Goal: Communication & Community: Answer question/provide support

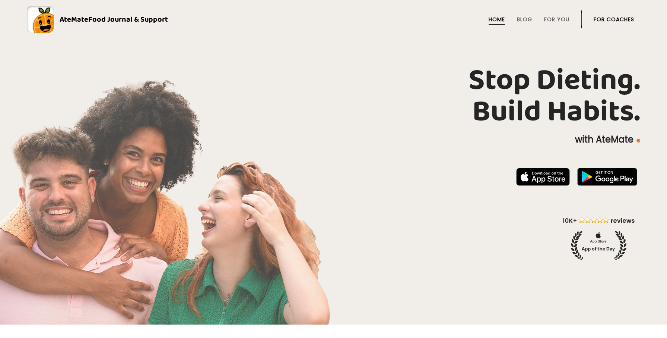
click at [611, 15] on li "For Coaches" at bounding box center [614, 19] width 41 height 18
click at [612, 22] on link "For Coaches" at bounding box center [614, 19] width 41 height 6
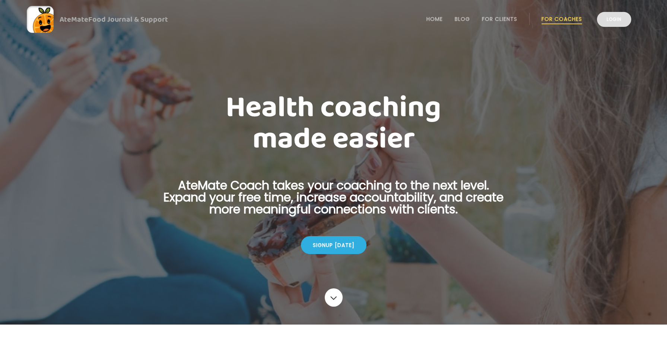
click at [613, 22] on link "Login" at bounding box center [614, 19] width 34 height 15
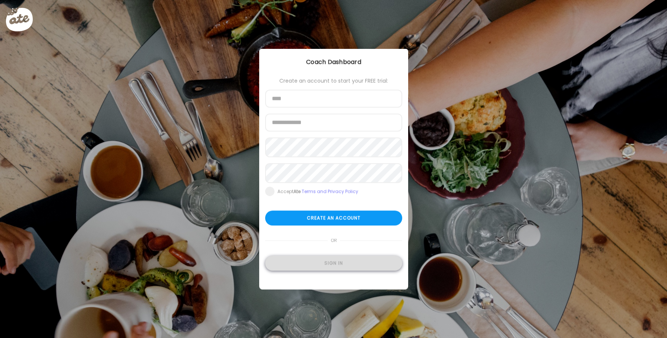
click at [285, 260] on div "Sign in" at bounding box center [333, 263] width 137 height 15
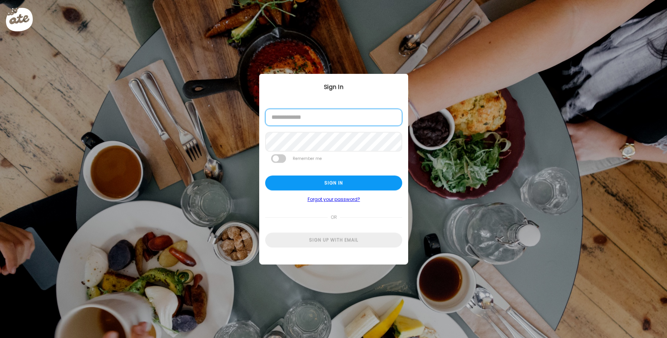
type input "**********"
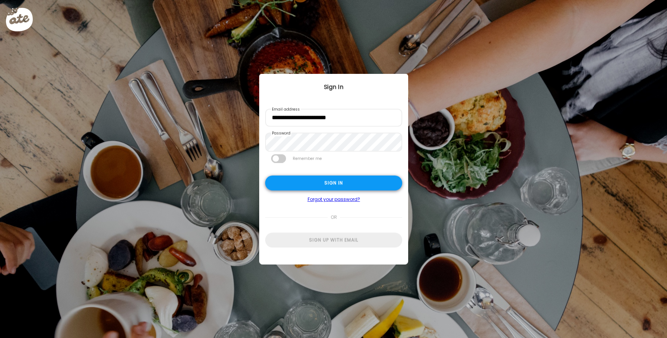
click at [310, 180] on div "Sign in" at bounding box center [333, 183] width 137 height 15
type input "**********"
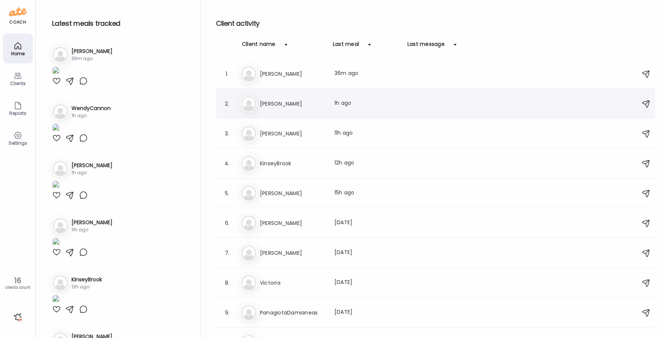
click at [334, 107] on div "Er [PERSON_NAME] Last meal: 1h ago" at bounding box center [437, 103] width 392 height 16
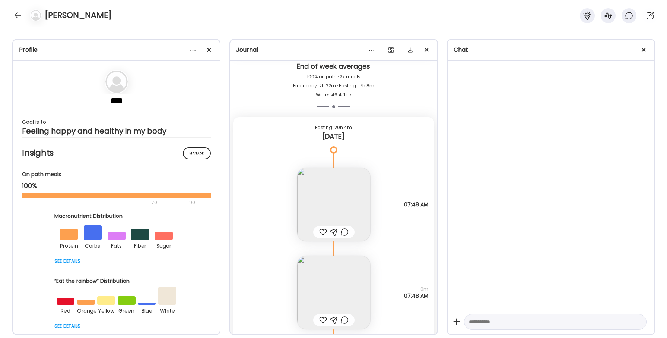
scroll to position [16503, 0]
click at [324, 231] on div at bounding box center [323, 232] width 8 height 9
click at [324, 304] on img at bounding box center [333, 293] width 73 height 73
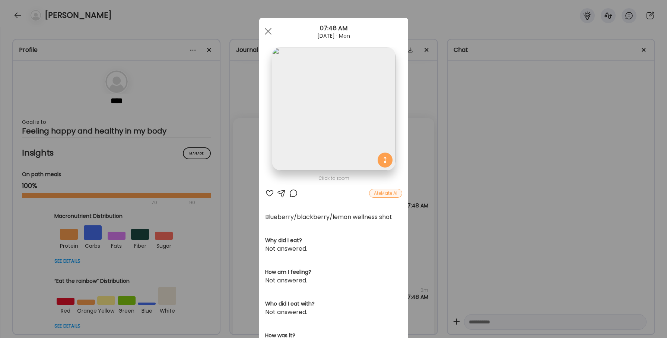
click at [271, 189] on div at bounding box center [269, 193] width 9 height 9
click at [264, 25] on div at bounding box center [268, 31] width 15 height 15
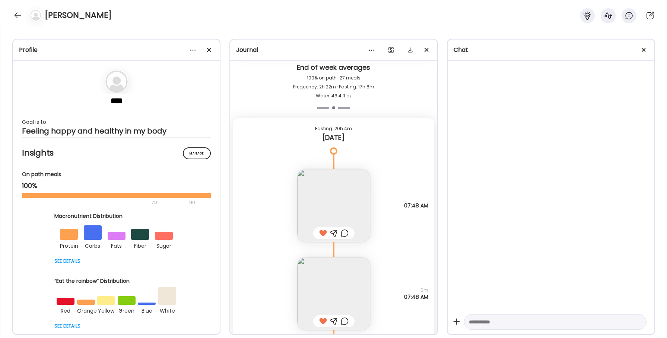
click at [346, 233] on div at bounding box center [345, 232] width 8 height 9
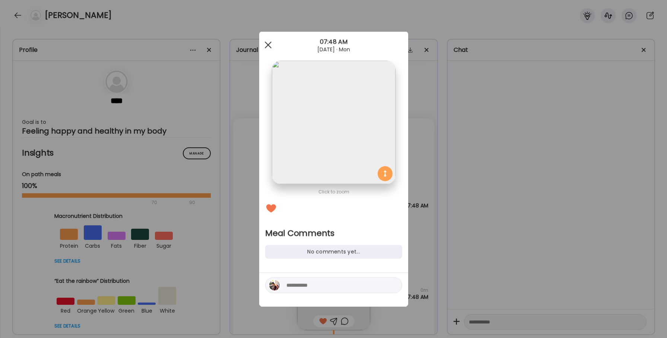
click at [265, 47] on div at bounding box center [268, 45] width 15 height 15
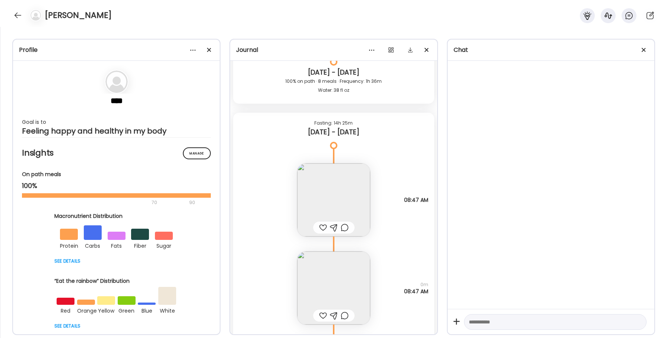
scroll to position [15823, 0]
click at [347, 229] on div at bounding box center [345, 227] width 8 height 9
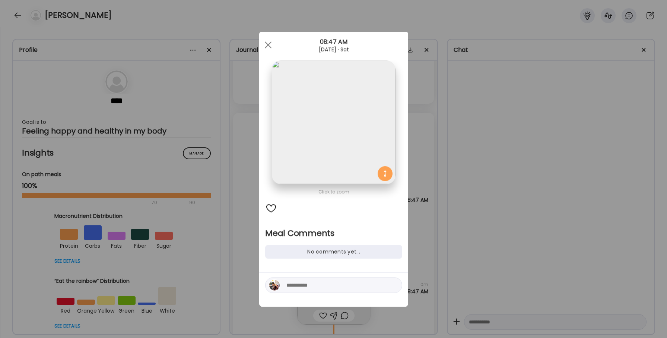
click at [314, 284] on textarea at bounding box center [337, 285] width 101 height 9
type textarea "**********"
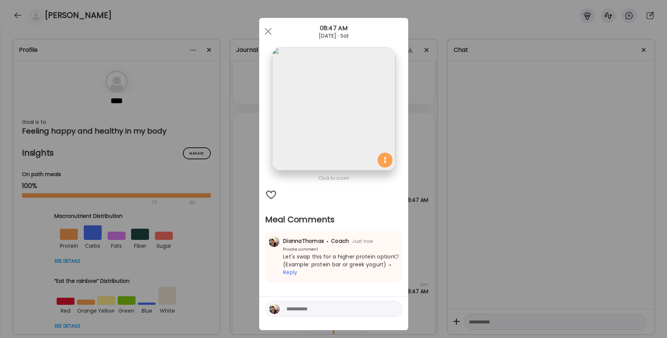
click at [268, 23] on div "Ate Coach Dashboard 08:47 AM [DATE] · Sat" at bounding box center [333, 31] width 149 height 27
click at [268, 27] on div at bounding box center [268, 31] width 15 height 15
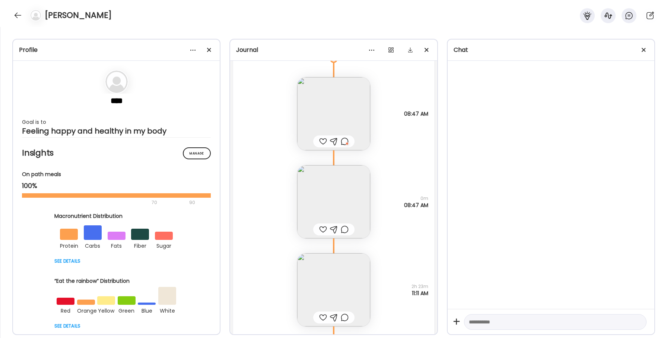
scroll to position [15924, 0]
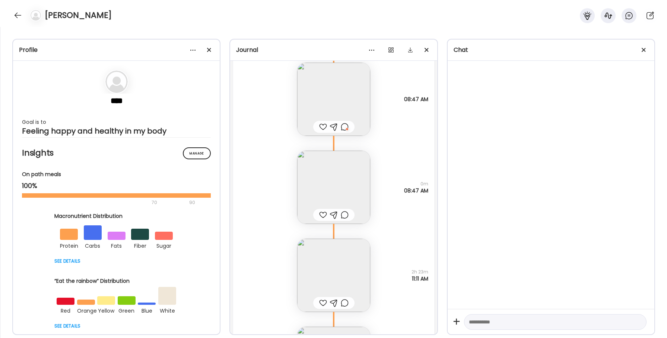
click at [323, 215] on div at bounding box center [323, 214] width 8 height 9
click at [323, 267] on img at bounding box center [333, 274] width 73 height 73
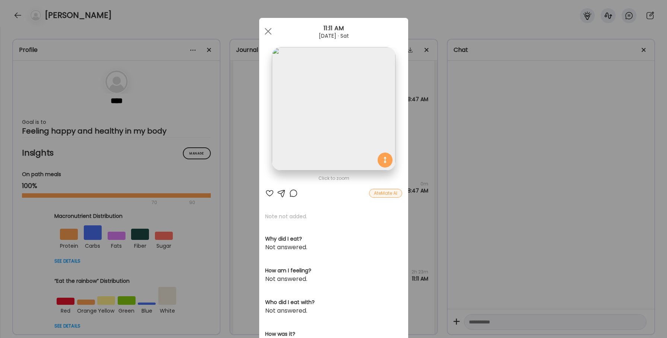
click at [271, 193] on div at bounding box center [269, 193] width 9 height 9
click at [292, 189] on div at bounding box center [293, 193] width 9 height 9
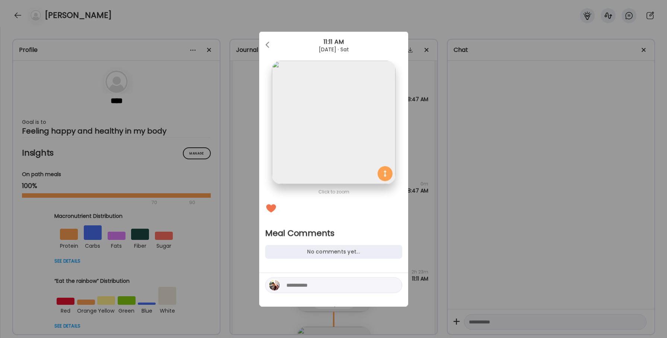
click at [313, 284] on textarea at bounding box center [337, 285] width 101 height 9
type textarea "**********"
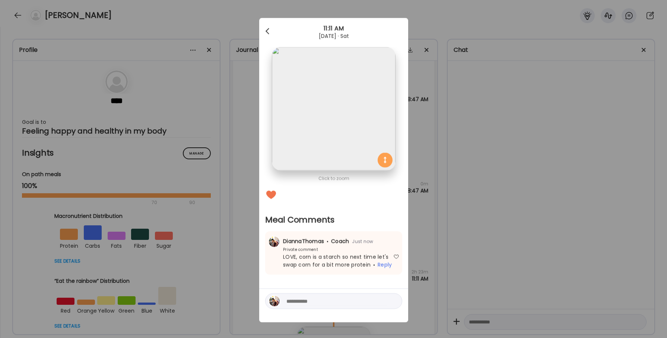
click at [265, 27] on div at bounding box center [268, 31] width 15 height 15
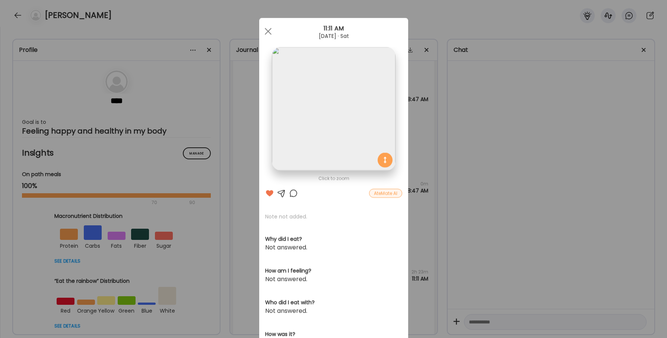
click at [265, 27] on div at bounding box center [268, 31] width 15 height 15
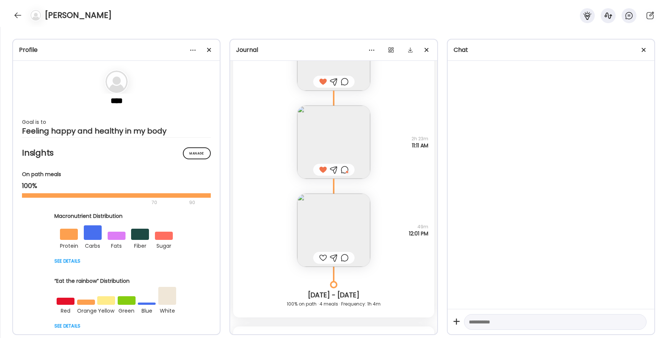
scroll to position [16058, 0]
click at [315, 237] on img at bounding box center [333, 229] width 73 height 73
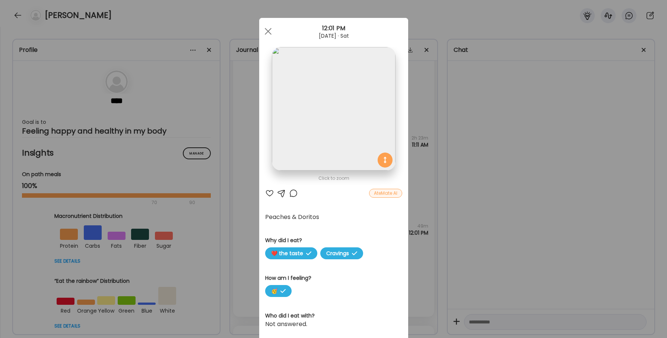
click at [268, 195] on div at bounding box center [269, 193] width 9 height 9
click at [294, 196] on div at bounding box center [293, 193] width 9 height 9
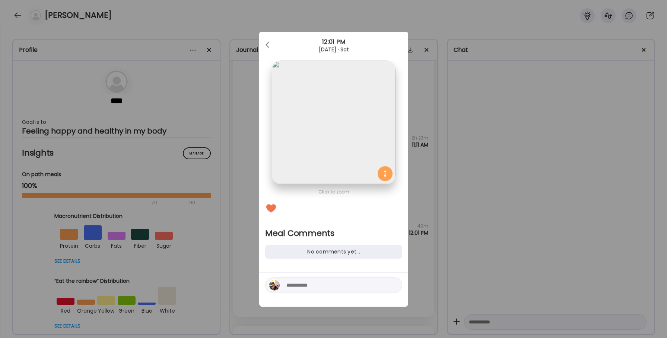
click at [301, 288] on textarea at bounding box center [337, 285] width 101 height 9
type textarea "**********"
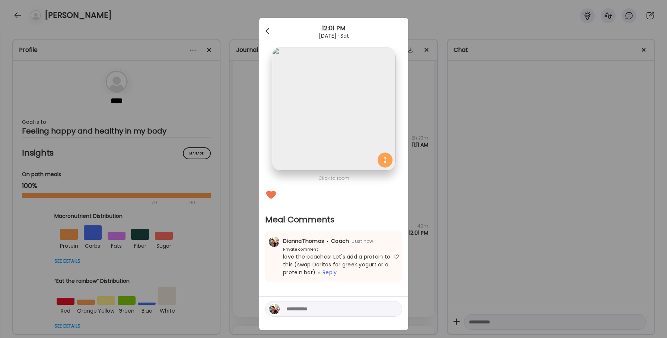
click at [271, 31] on div at bounding box center [268, 31] width 15 height 15
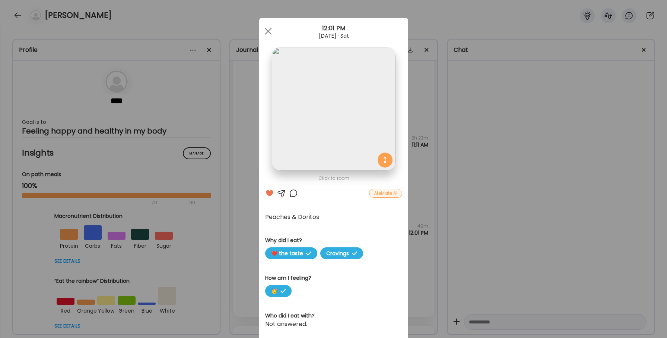
click at [271, 31] on div at bounding box center [268, 31] width 15 height 15
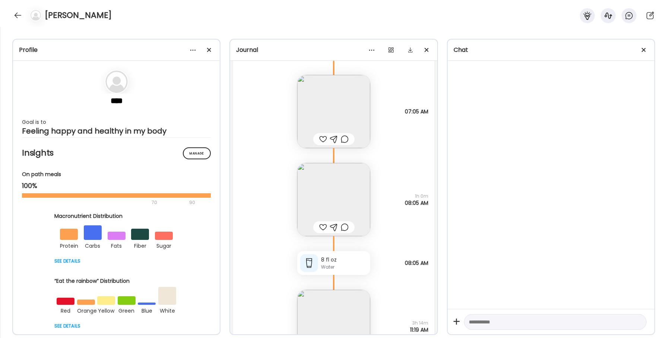
scroll to position [15027, 0]
click at [324, 227] on div at bounding box center [323, 226] width 8 height 9
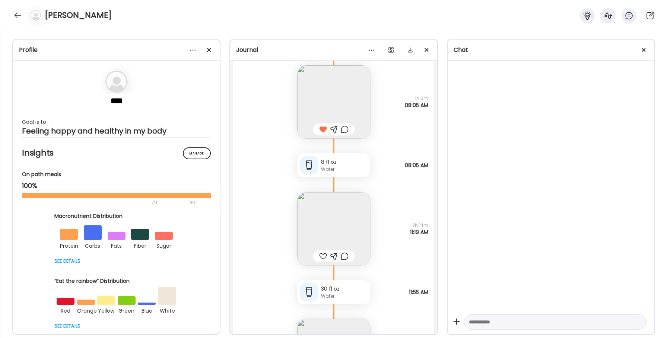
click at [324, 256] on div at bounding box center [323, 256] width 8 height 9
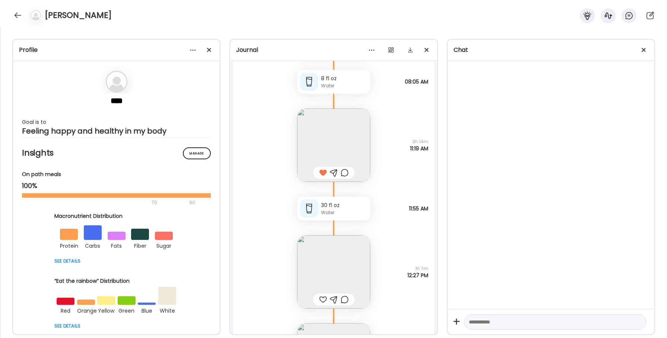
scroll to position [15208, 0]
click at [342, 171] on div at bounding box center [345, 172] width 8 height 9
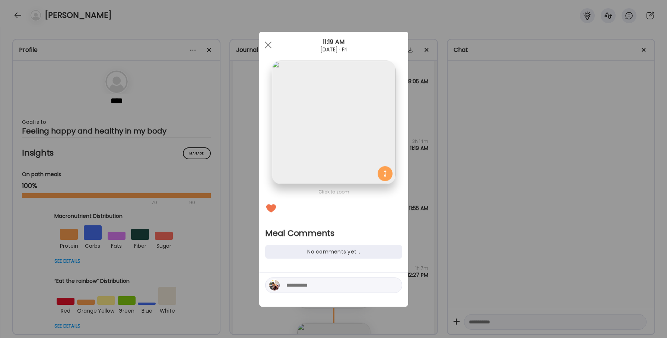
click at [323, 291] on div at bounding box center [333, 285] width 137 height 16
click at [321, 287] on textarea at bounding box center [337, 285] width 101 height 9
type textarea "****"
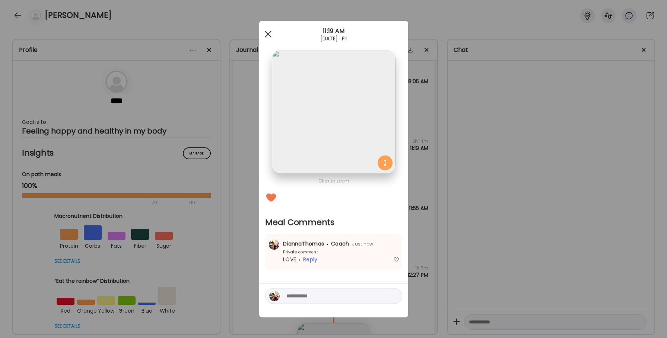
click at [272, 34] on div at bounding box center [268, 34] width 15 height 15
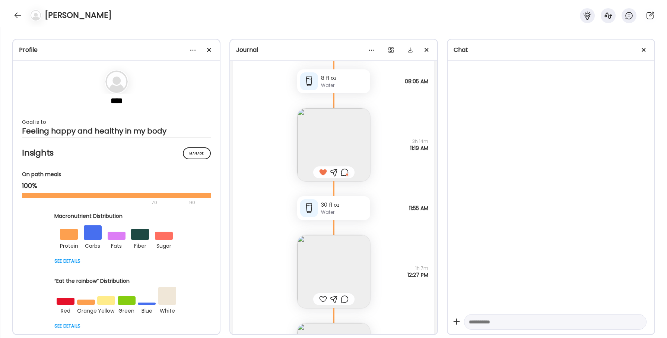
scroll to position [15288, 0]
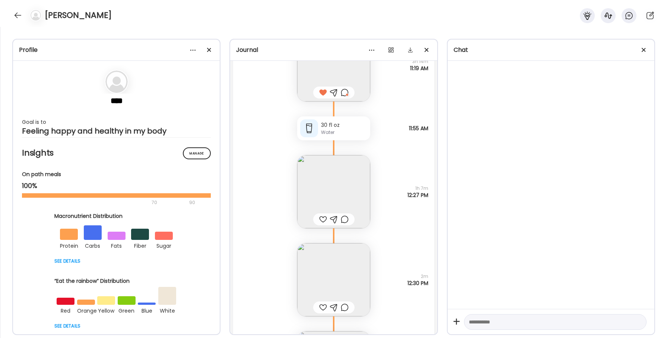
click at [324, 220] on div at bounding box center [323, 219] width 8 height 9
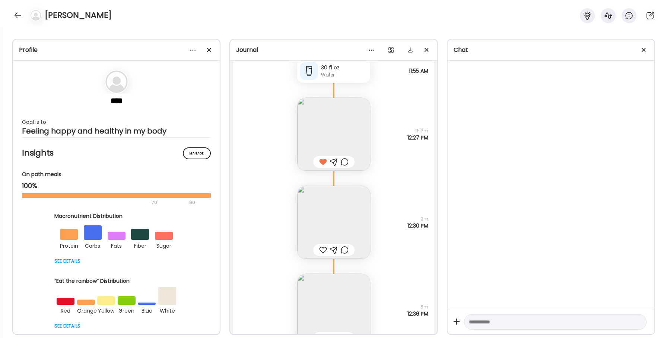
click at [323, 247] on div at bounding box center [323, 249] width 8 height 9
click at [347, 160] on div at bounding box center [345, 161] width 8 height 9
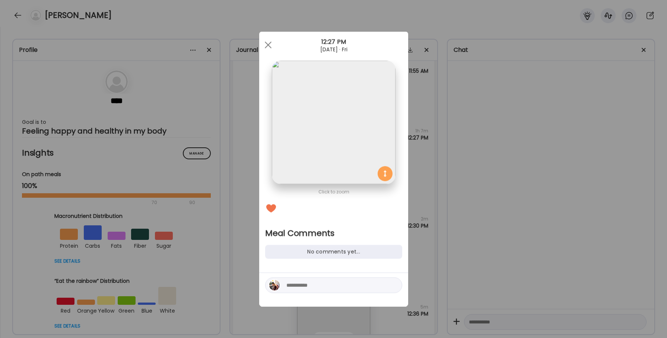
click at [317, 283] on textarea at bounding box center [337, 285] width 101 height 9
type textarea "**********"
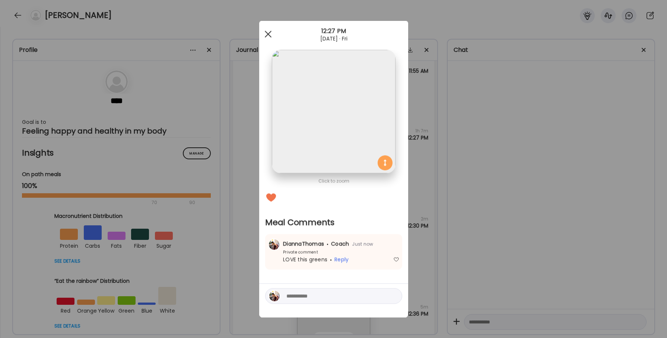
click at [267, 34] on span at bounding box center [268, 34] width 7 height 7
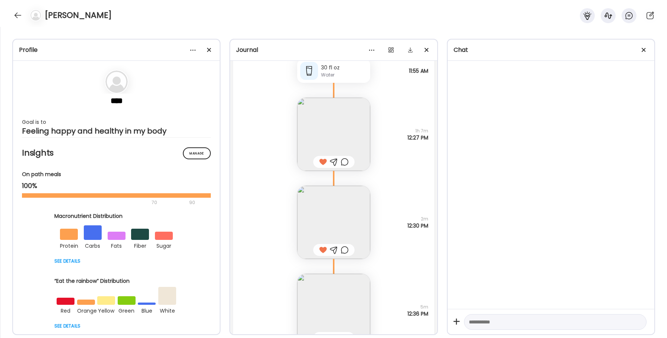
scroll to position [15419, 0]
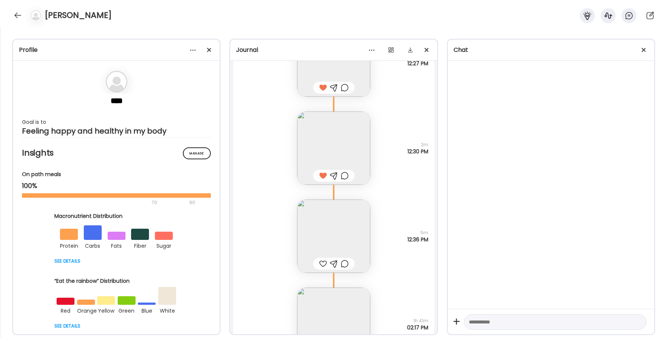
click at [322, 239] on img at bounding box center [333, 235] width 73 height 73
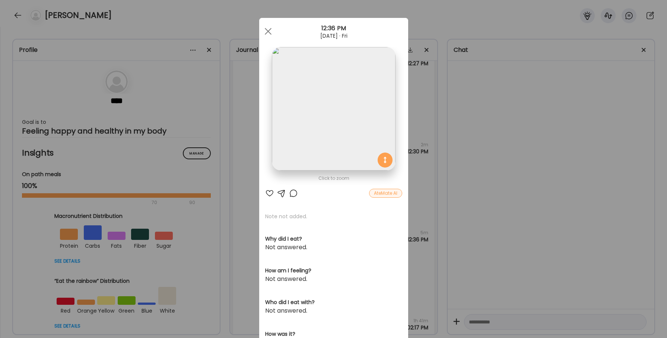
click at [267, 194] on div at bounding box center [269, 193] width 9 height 9
click at [294, 189] on div at bounding box center [293, 193] width 9 height 9
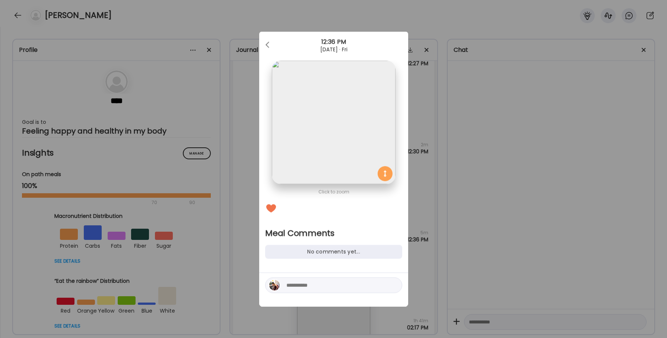
click at [286, 290] on div at bounding box center [333, 285] width 137 height 16
click at [286, 285] on div at bounding box center [333, 285] width 137 height 16
click at [294, 286] on textarea at bounding box center [337, 285] width 101 height 9
type textarea "*"
type textarea "**********"
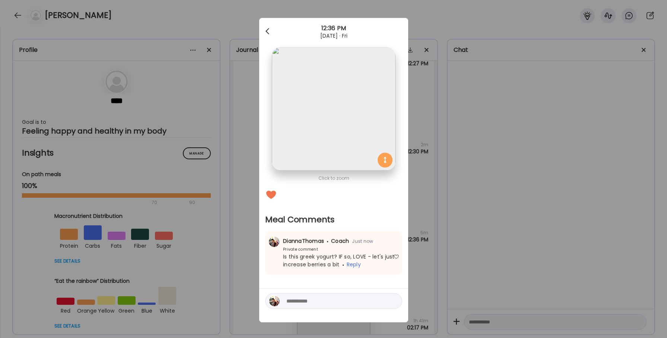
click at [271, 28] on div at bounding box center [268, 31] width 15 height 15
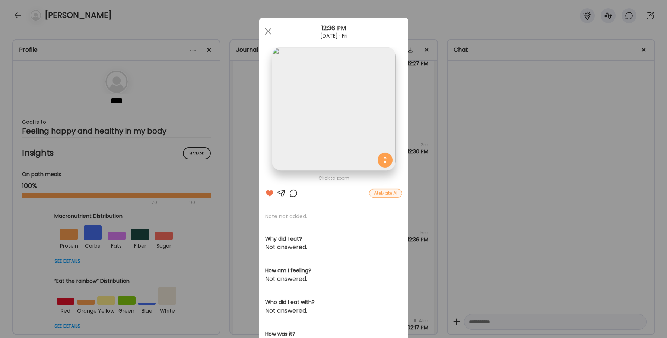
click at [271, 28] on span at bounding box center [268, 31] width 7 height 7
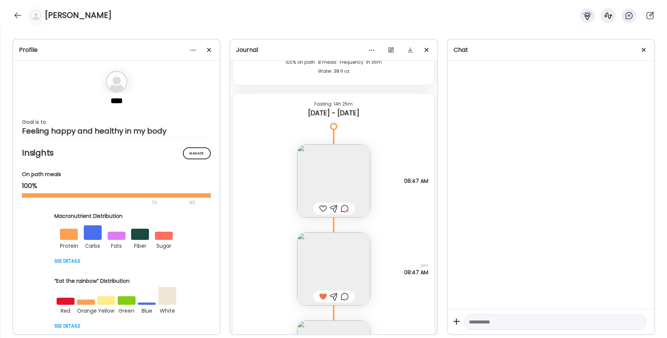
scroll to position [15876, 0]
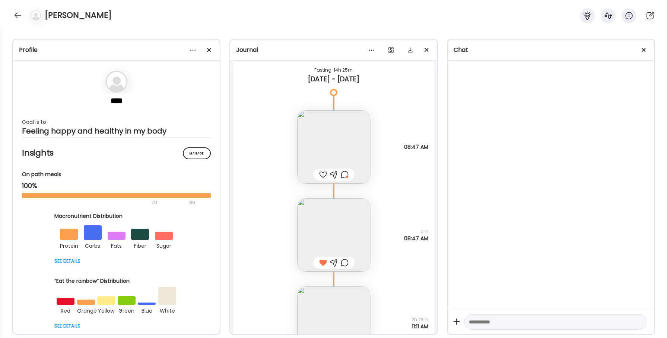
click at [352, 141] on img at bounding box center [333, 146] width 73 height 73
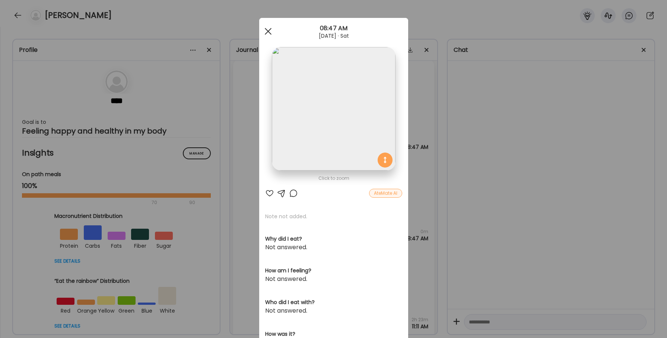
click at [270, 28] on div at bounding box center [268, 31] width 15 height 15
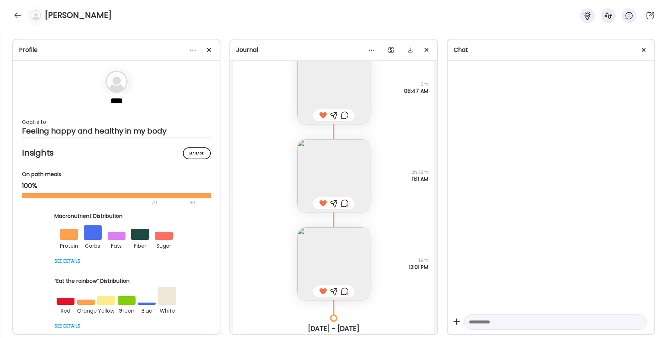
scroll to position [16059, 0]
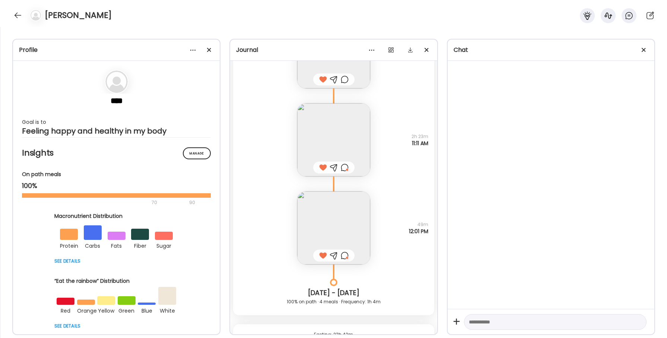
click at [341, 214] on img at bounding box center [333, 227] width 73 height 73
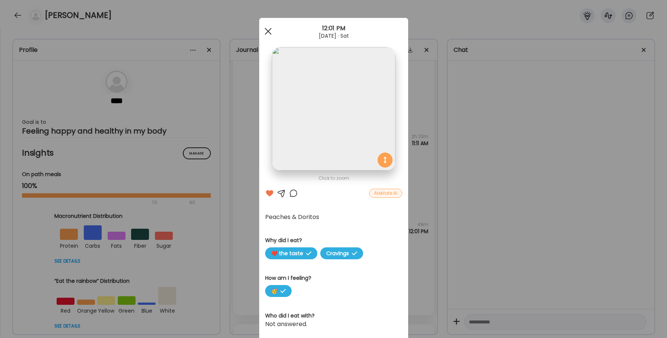
click at [267, 29] on div at bounding box center [268, 31] width 15 height 15
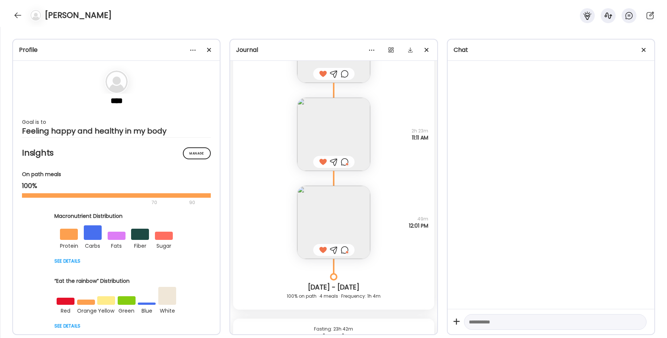
scroll to position [16066, 0]
